Goal: Task Accomplishment & Management: Manage account settings

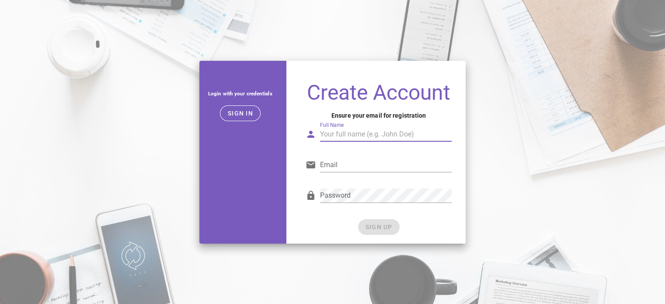
click at [347, 133] on input "Full Name" at bounding box center [386, 134] width 132 height 14
paste input "[EMAIL_ADDRESS][DOMAIN_NAME]"
type input "[EMAIL_ADDRESS][DOMAIN_NAME]"
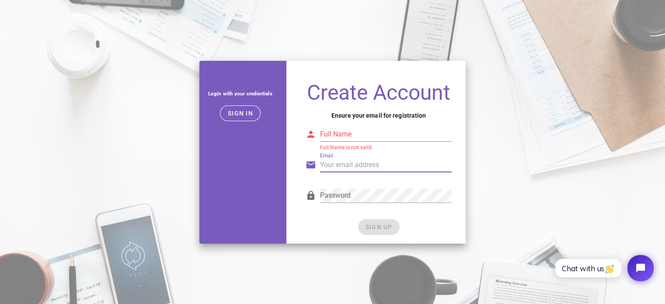
click at [336, 169] on input "Email" at bounding box center [386, 165] width 132 height 14
paste input "marketing@zebracambio.com.br"
type input "marketing@zebracambio.com.br"
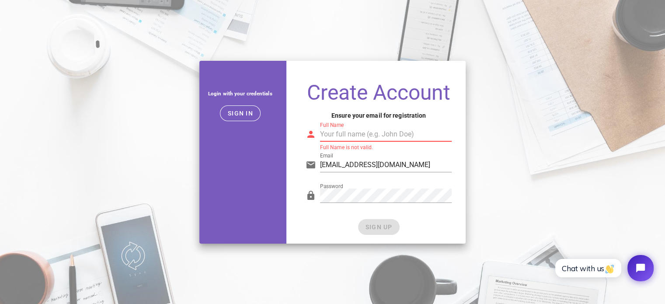
click at [328, 136] on input "Full Name" at bounding box center [386, 134] width 132 height 14
type input "J"
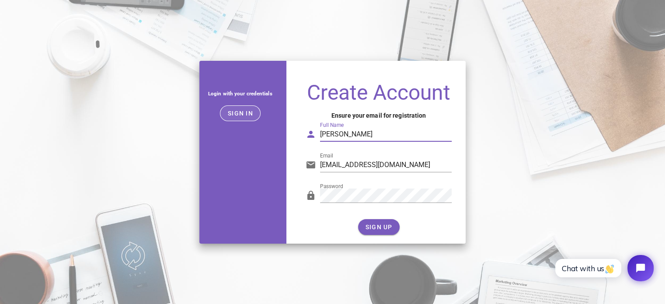
type input "Jesse Oliveira"
click at [245, 115] on span "Sign in" at bounding box center [240, 113] width 26 height 7
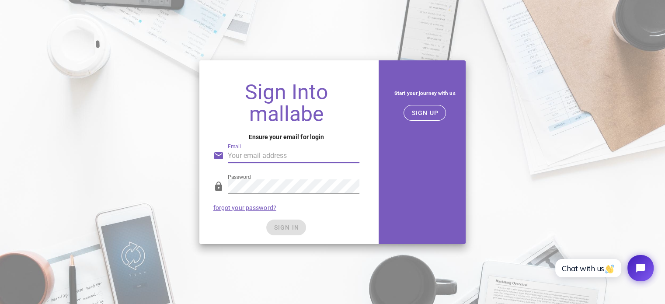
click at [231, 149] on div "Email" at bounding box center [294, 156] width 132 height 14
click at [267, 159] on input "marketing02@zebracambio.com.br" at bounding box center [294, 156] width 132 height 14
type input "marketing@zebracambio.com.br"
click at [213, 227] on div "SIGN IN" at bounding box center [286, 227] width 146 height 16
click at [290, 234] on button "SIGN IN" at bounding box center [286, 227] width 40 height 16
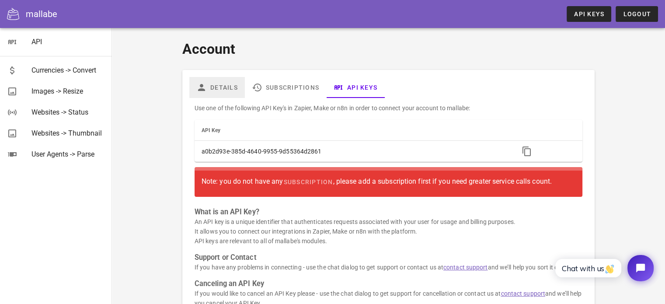
click at [215, 86] on link "Details" at bounding box center [217, 87] width 56 height 21
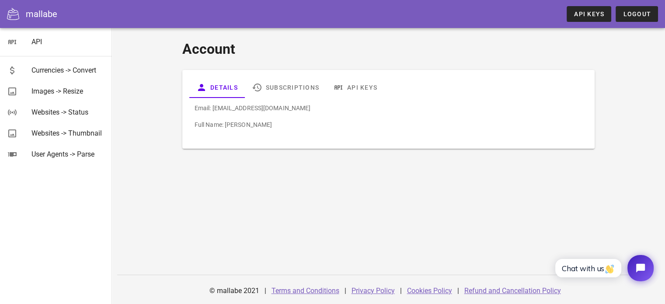
click at [268, 129] on p "Full Name: Jesse Silva de Oliveira" at bounding box center [388, 125] width 388 height 10
click at [295, 129] on div "Email: marketing@zebracambio.com.br Full Name: Jesse Silva de Oliveira" at bounding box center [388, 120] width 398 height 44
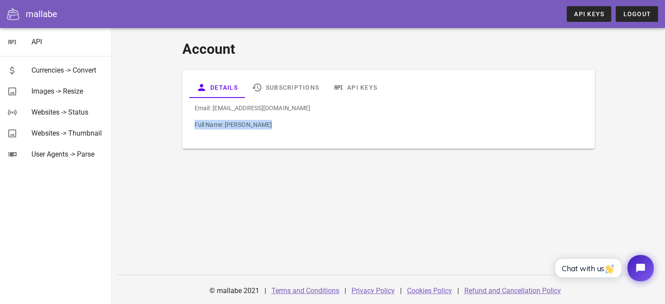
click at [295, 129] on div "Email: marketing@zebracambio.com.br Full Name: Jesse Silva de Oliveira" at bounding box center [388, 120] width 398 height 44
click at [290, 95] on link "Subscriptions" at bounding box center [285, 87] width 81 height 21
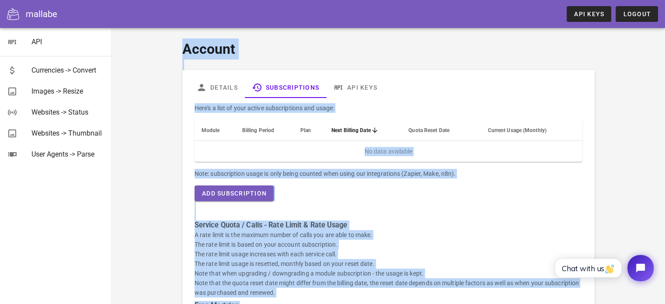
click at [370, 68] on div "Account Details Subscriptions API Keys Here's a list of your active subscriptio…" at bounding box center [388, 274] width 423 height 482
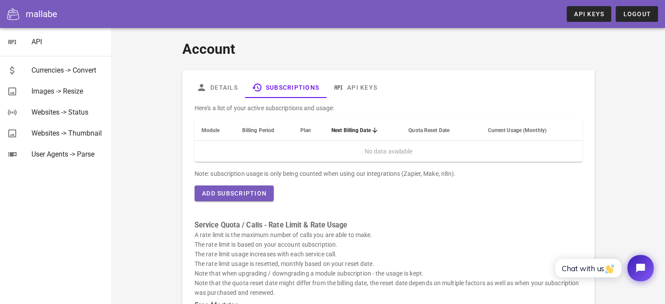
click at [303, 131] on span "Plan" at bounding box center [305, 130] width 10 height 6
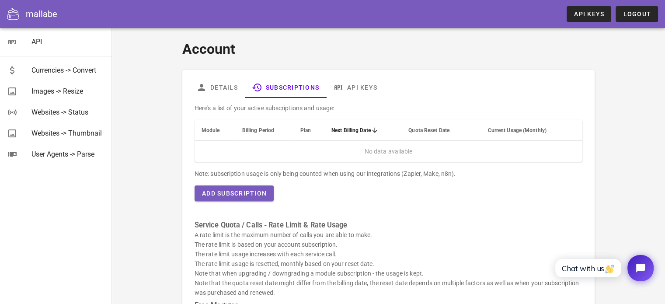
click at [305, 132] on span "Plan" at bounding box center [305, 130] width 10 height 6
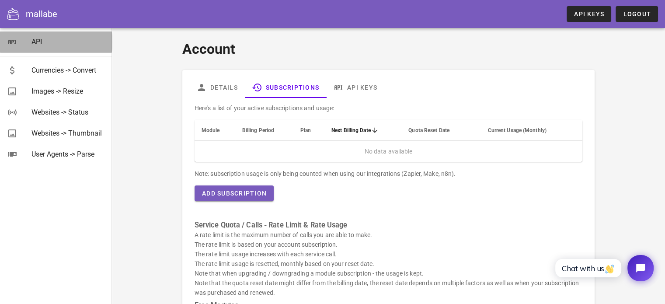
click at [38, 39] on div "API" at bounding box center [67, 42] width 73 height 8
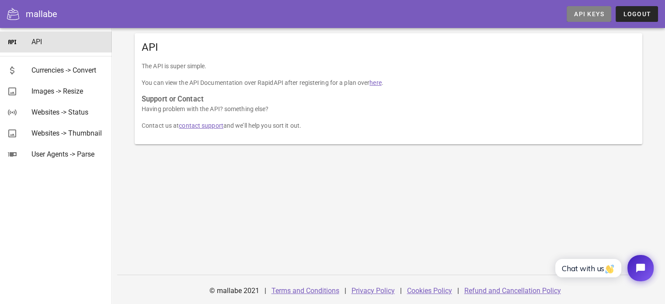
click at [579, 12] on span "API Keys" at bounding box center [588, 13] width 31 height 7
